Goal: Use online tool/utility

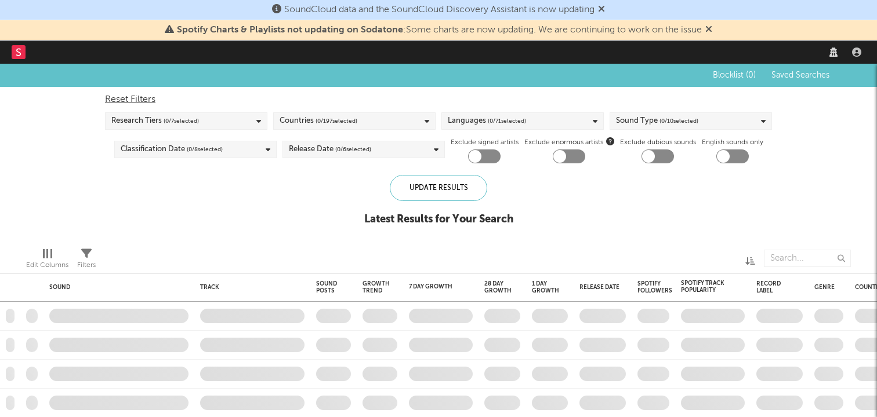
checkbox input "true"
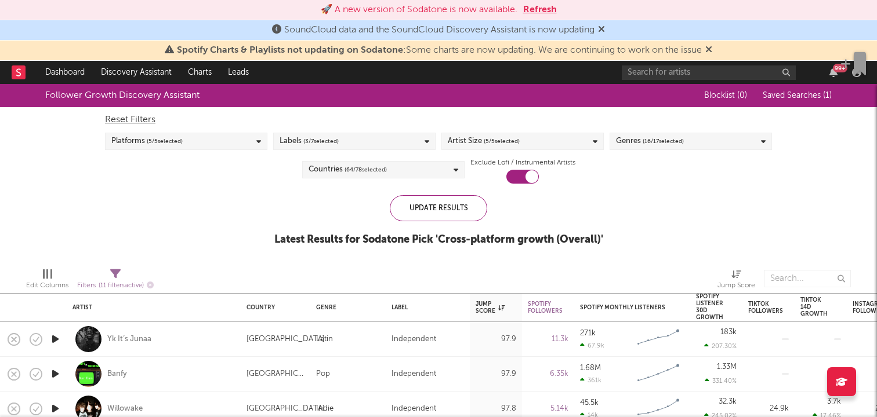
click at [550, 9] on button "Refresh" at bounding box center [540, 10] width 34 height 14
